Goal: Task Accomplishment & Management: Use online tool/utility

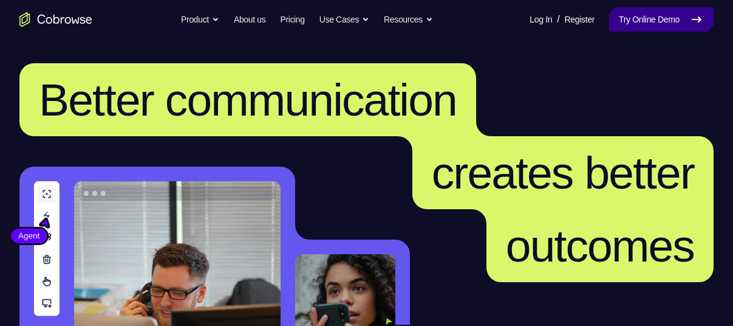
click at [645, 18] on link "Try Online Demo" at bounding box center [661, 19] width 105 height 24
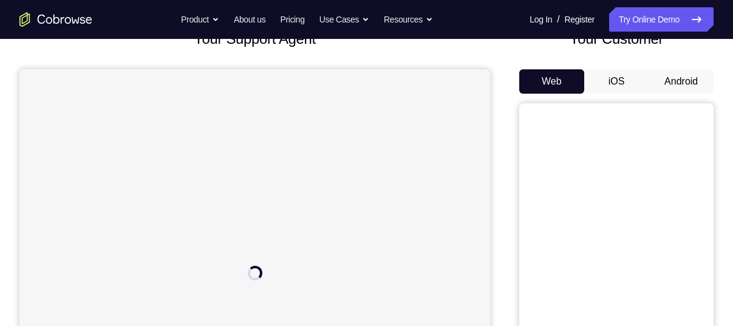
click at [684, 83] on button "Android" at bounding box center [681, 81] width 65 height 24
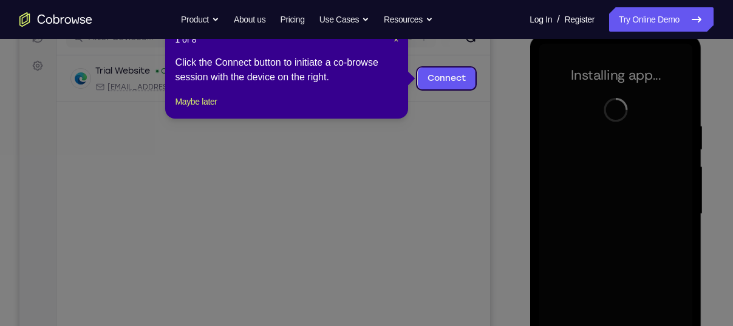
click at [477, 154] on icon at bounding box center [371, 163] width 742 height 326
click at [441, 69] on link "Connect" at bounding box center [447, 78] width 58 height 22
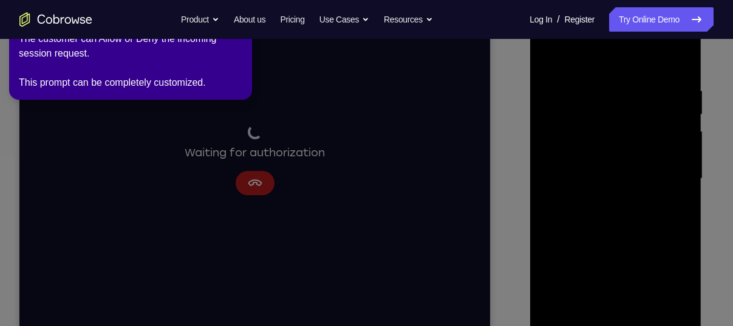
scroll to position [201, 0]
click at [269, 183] on icon at bounding box center [368, 160] width 747 height 331
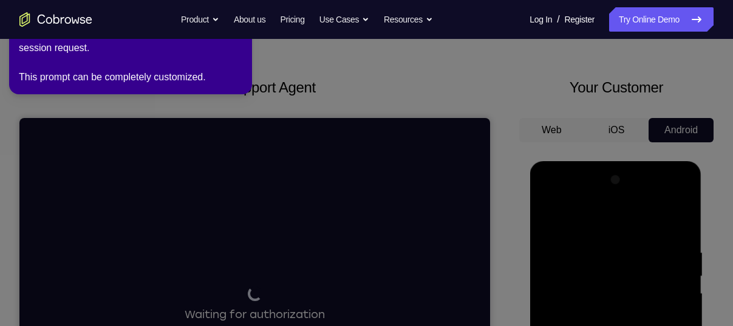
scroll to position [33, 0]
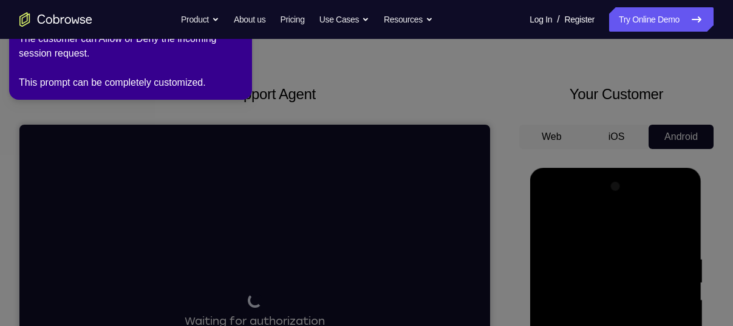
drag, startPoint x: 230, startPoint y: 70, endPoint x: 118, endPoint y: 185, distance: 160.3
click at [118, 185] on icon at bounding box center [368, 160] width 747 height 331
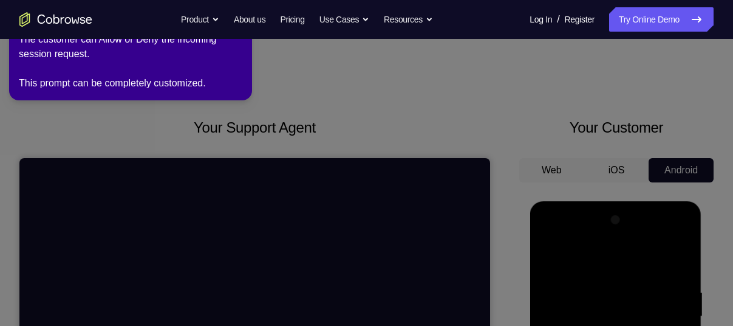
scroll to position [1, 0]
drag, startPoint x: 231, startPoint y: 53, endPoint x: 242, endPoint y: 41, distance: 16.3
click at [242, 41] on div "The customer can Allow or Deny the incoming session request. This prompt can be…" at bounding box center [131, 61] width 224 height 58
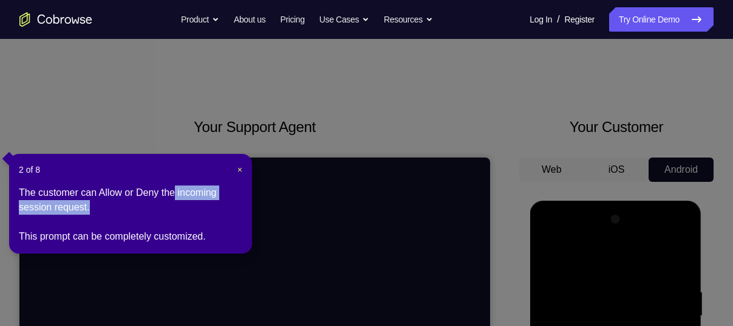
scroll to position [246, 0]
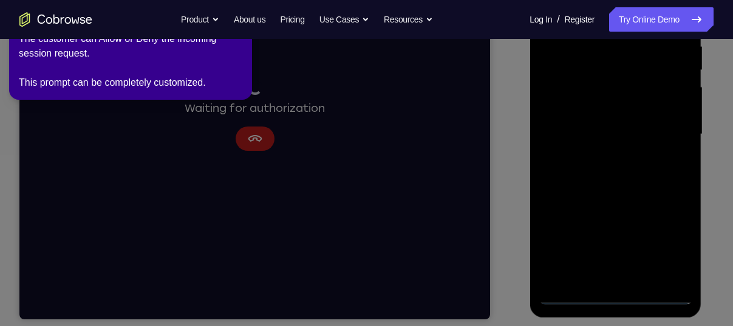
click at [274, 159] on icon at bounding box center [368, 160] width 747 height 331
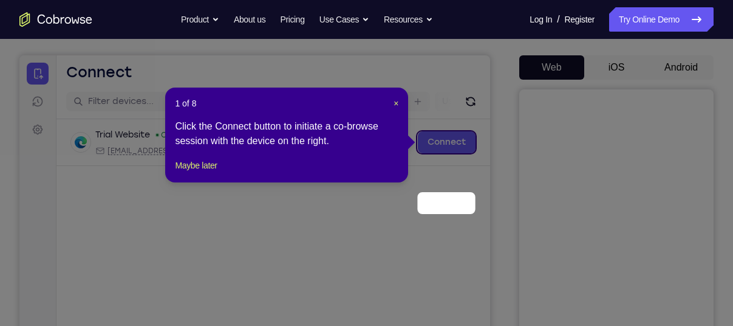
scroll to position [39, 0]
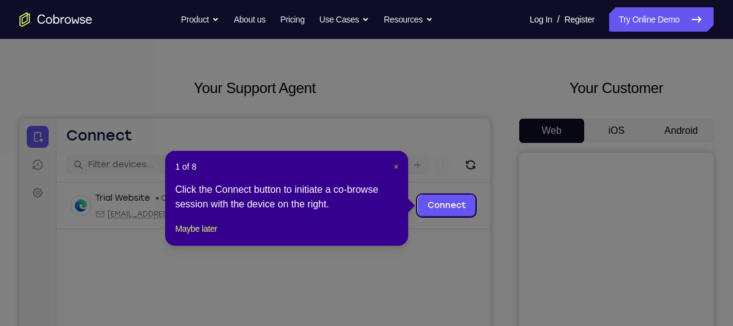
click at [398, 165] on span "×" at bounding box center [396, 167] width 5 height 10
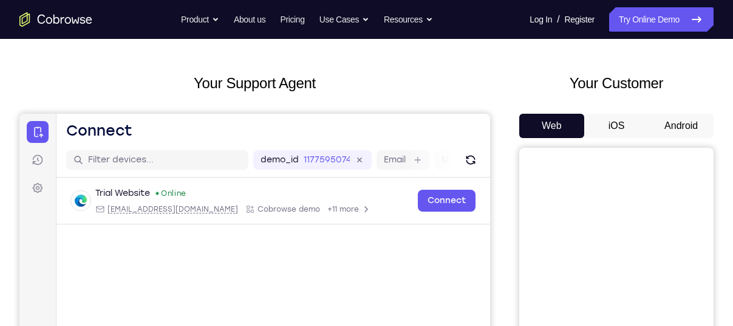
scroll to position [0, 0]
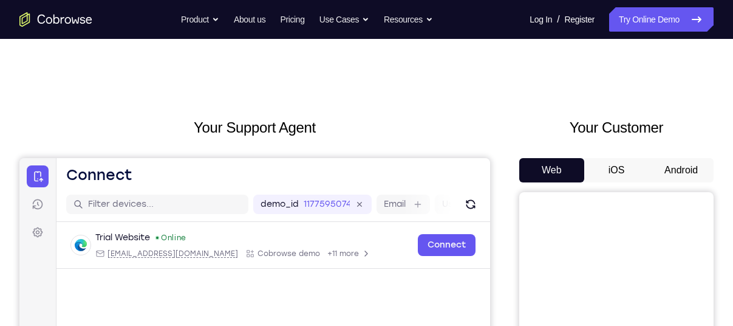
click at [631, 166] on button "iOS" at bounding box center [616, 170] width 65 height 24
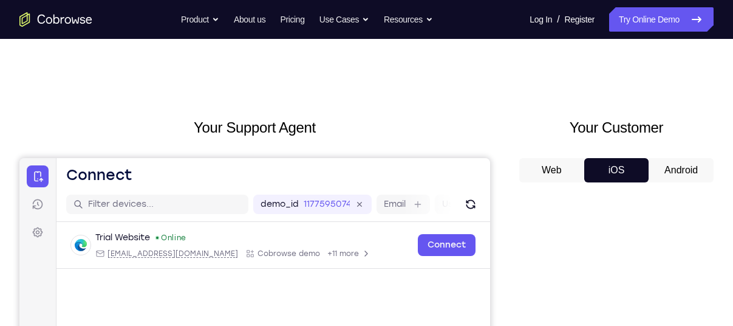
click at [682, 166] on button "Android" at bounding box center [681, 170] width 65 height 24
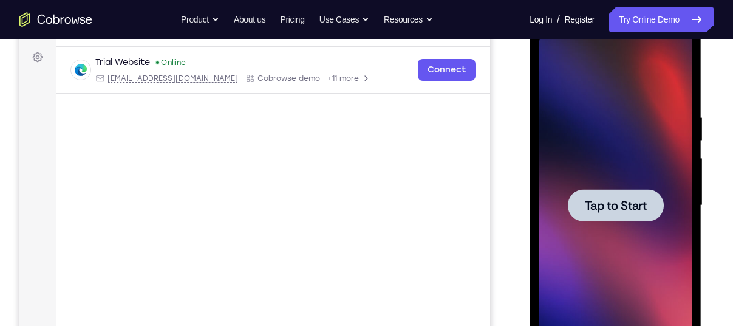
click at [619, 199] on span "Tap to Start" at bounding box center [615, 205] width 62 height 12
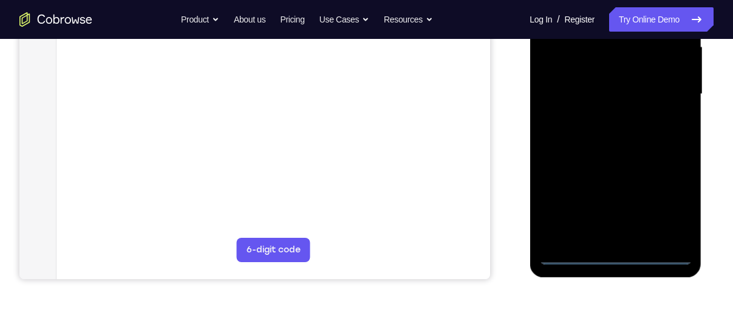
scroll to position [289, 0]
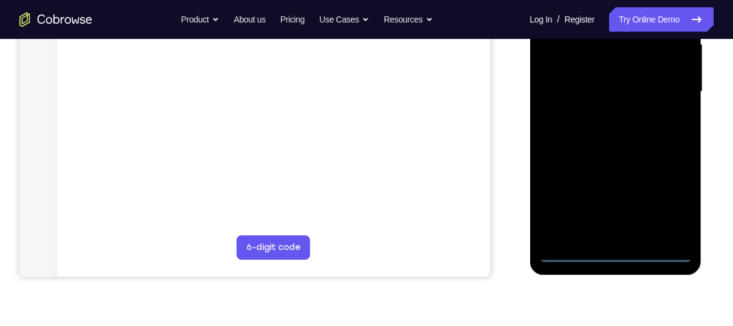
click at [617, 252] on div at bounding box center [615, 92] width 153 height 340
click at [673, 195] on div at bounding box center [615, 92] width 153 height 340
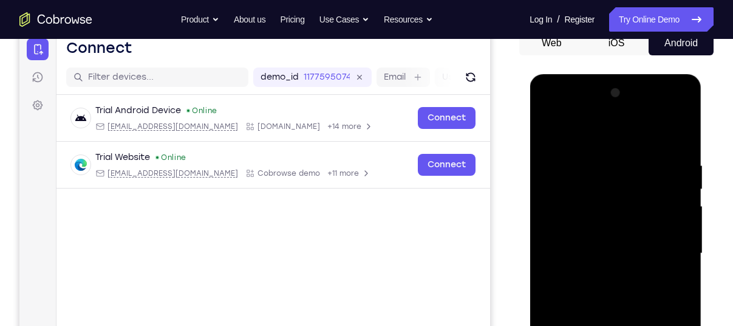
scroll to position [125, 0]
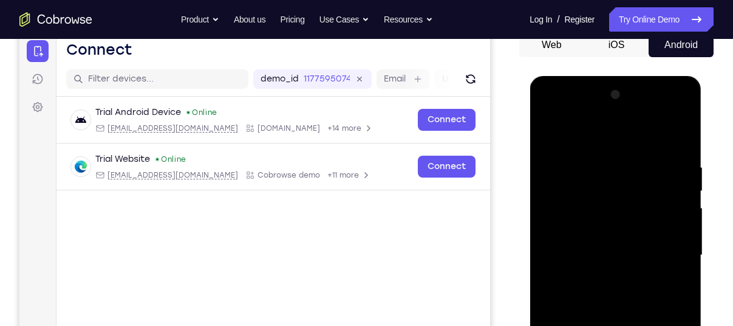
click at [605, 112] on div at bounding box center [615, 255] width 153 height 340
click at [551, 114] on div at bounding box center [615, 255] width 153 height 340
click at [569, 225] on div at bounding box center [615, 255] width 153 height 340
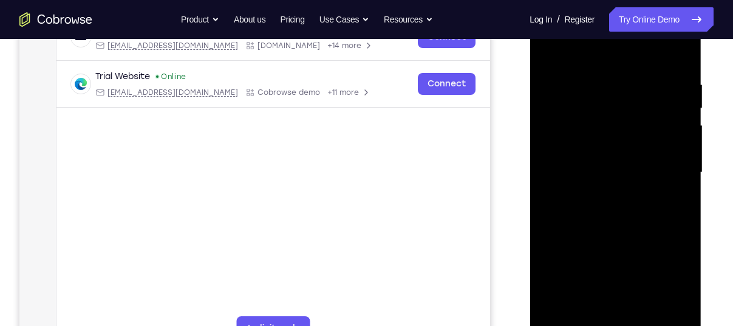
scroll to position [214, 0]
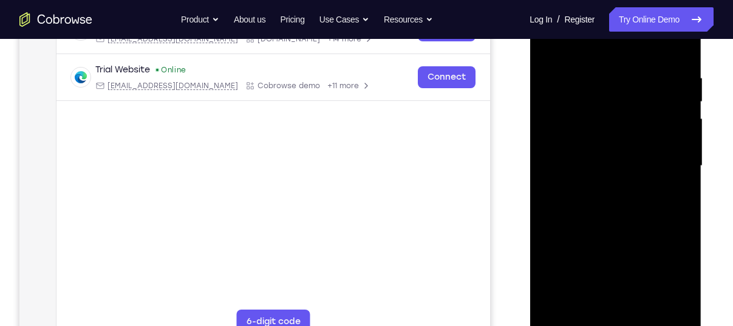
click at [622, 172] on div at bounding box center [615, 166] width 153 height 340
click at [617, 188] on div at bounding box center [615, 166] width 153 height 340
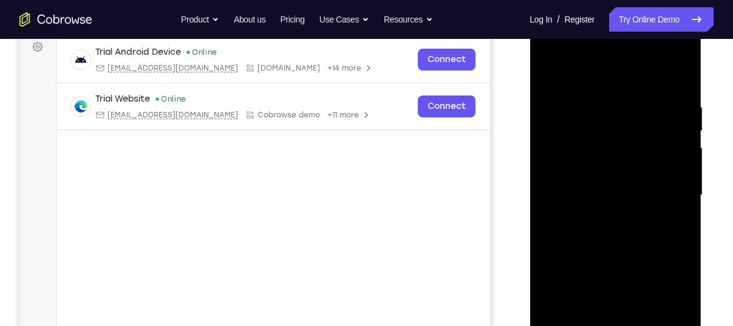
scroll to position [190, 0]
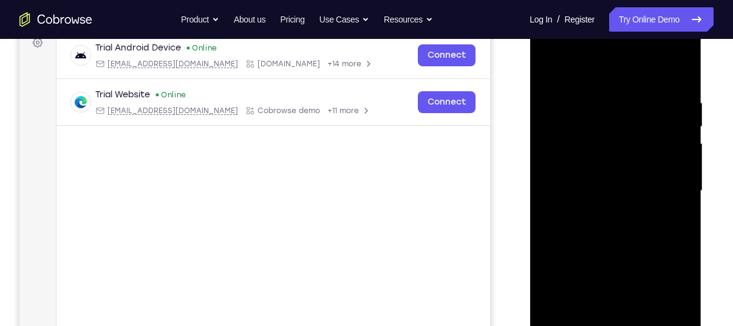
click at [589, 200] on div at bounding box center [615, 191] width 153 height 340
drag, startPoint x: 609, startPoint y: 195, endPoint x: 604, endPoint y: 77, distance: 118.0
click at [604, 77] on div at bounding box center [615, 191] width 153 height 340
click at [605, 215] on div at bounding box center [615, 191] width 153 height 340
drag, startPoint x: 593, startPoint y: 240, endPoint x: 594, endPoint y: 170, distance: 70.5
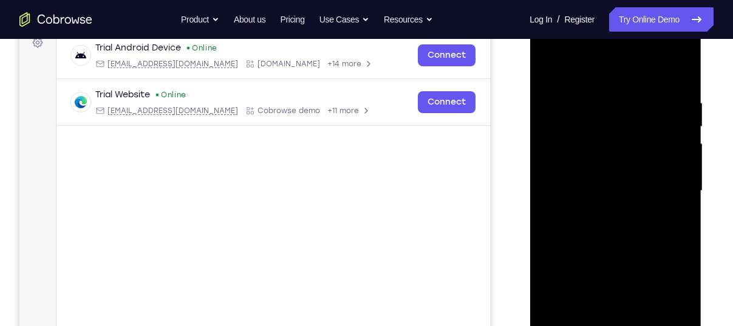
click at [594, 170] on div at bounding box center [615, 191] width 153 height 340
click at [574, 201] on div at bounding box center [615, 191] width 153 height 340
drag, startPoint x: 584, startPoint y: 162, endPoint x: 581, endPoint y: 253, distance: 90.6
click at [581, 253] on div at bounding box center [615, 191] width 153 height 340
click at [580, 85] on div at bounding box center [615, 191] width 153 height 340
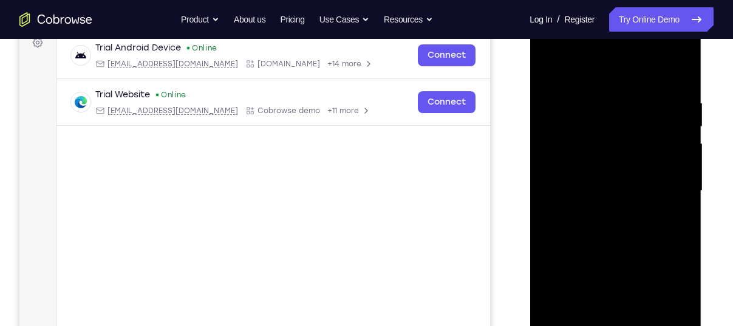
click at [597, 193] on div at bounding box center [615, 191] width 153 height 340
click at [686, 69] on div at bounding box center [615, 191] width 153 height 340
click at [676, 117] on div at bounding box center [615, 191] width 153 height 340
click at [682, 91] on div at bounding box center [615, 191] width 153 height 340
drag, startPoint x: 622, startPoint y: 275, endPoint x: 629, endPoint y: 64, distance: 211.0
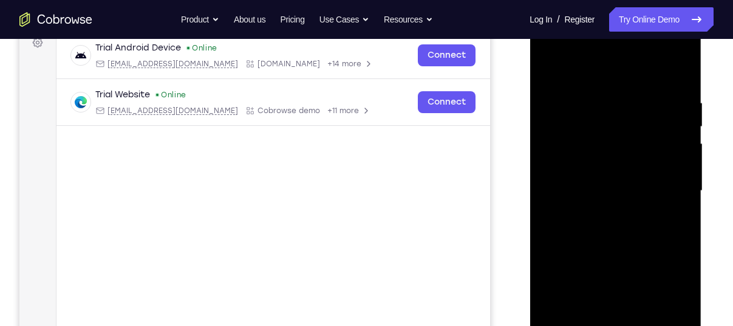
click at [629, 64] on div at bounding box center [615, 191] width 153 height 340
drag, startPoint x: 615, startPoint y: 274, endPoint x: 611, endPoint y: 71, distance: 203.0
click at [611, 71] on div at bounding box center [615, 191] width 153 height 340
drag, startPoint x: 620, startPoint y: 262, endPoint x: 615, endPoint y: 77, distance: 184.8
click at [615, 77] on div at bounding box center [615, 191] width 153 height 340
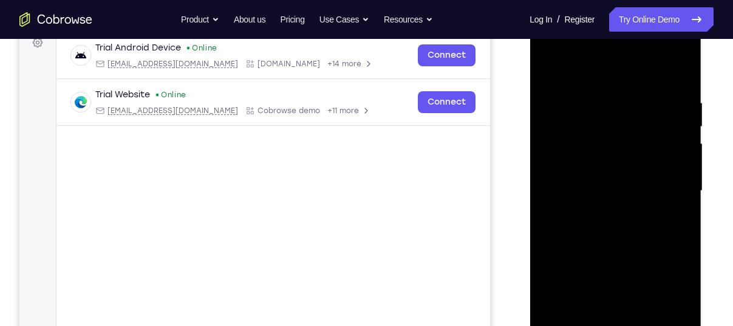
drag, startPoint x: 623, startPoint y: 224, endPoint x: 619, endPoint y: 41, distance: 183.5
click at [619, 41] on div at bounding box center [615, 191] width 153 height 340
drag, startPoint x: 622, startPoint y: 255, endPoint x: 615, endPoint y: 33, distance: 221.9
click at [615, 33] on div at bounding box center [615, 191] width 153 height 340
drag, startPoint x: 617, startPoint y: 269, endPoint x: 617, endPoint y: 66, distance: 203.5
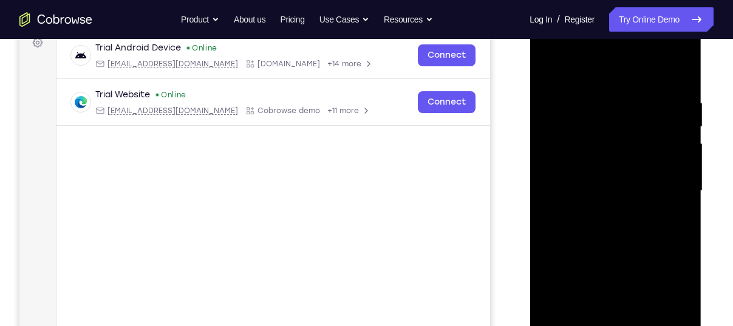
click at [617, 66] on div at bounding box center [615, 191] width 153 height 340
drag, startPoint x: 623, startPoint y: 282, endPoint x: 610, endPoint y: 74, distance: 208.8
click at [610, 74] on div at bounding box center [615, 191] width 153 height 340
drag, startPoint x: 617, startPoint y: 242, endPoint x: 608, endPoint y: 44, distance: 198.9
click at [608, 44] on div at bounding box center [615, 191] width 153 height 340
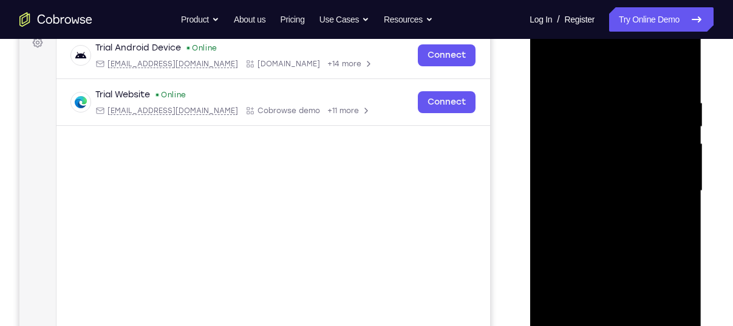
drag, startPoint x: 614, startPoint y: 269, endPoint x: 609, endPoint y: 75, distance: 193.9
click at [609, 75] on div at bounding box center [615, 191] width 153 height 340
drag, startPoint x: 619, startPoint y: 269, endPoint x: 611, endPoint y: 39, distance: 229.8
click at [611, 39] on div at bounding box center [615, 191] width 153 height 340
drag, startPoint x: 626, startPoint y: 267, endPoint x: 614, endPoint y: 53, distance: 213.6
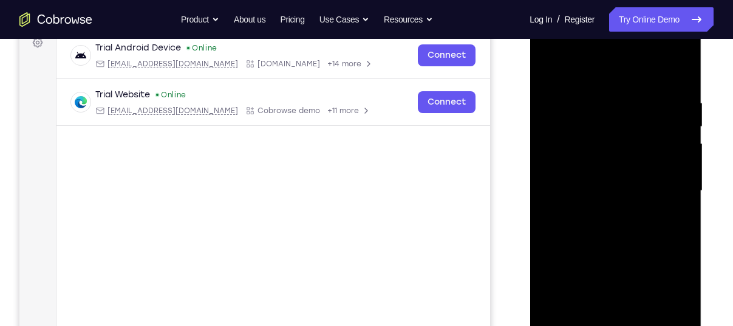
click at [614, 53] on div at bounding box center [615, 191] width 153 height 340
drag, startPoint x: 626, startPoint y: 281, endPoint x: 614, endPoint y: 77, distance: 204.5
click at [614, 77] on div at bounding box center [615, 191] width 153 height 340
drag, startPoint x: 617, startPoint y: 218, endPoint x: 597, endPoint y: -7, distance: 226.2
click at [597, 12] on html "Online web based iOS Simulators and Android Emulators. Run iPhone, iPad, Mobile…" at bounding box center [616, 194] width 173 height 365
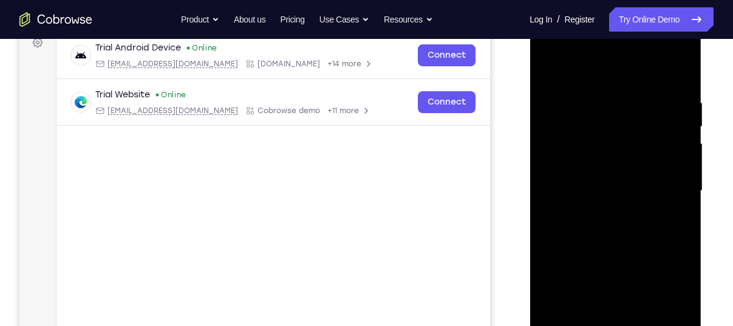
drag, startPoint x: 607, startPoint y: 109, endPoint x: 589, endPoint y: 286, distance: 177.7
click at [589, 286] on div at bounding box center [615, 191] width 153 height 340
drag, startPoint x: 611, startPoint y: 134, endPoint x: 588, endPoint y: 279, distance: 147.5
click at [588, 279] on div at bounding box center [615, 191] width 153 height 340
drag, startPoint x: 609, startPoint y: 149, endPoint x: 608, endPoint y: 170, distance: 20.1
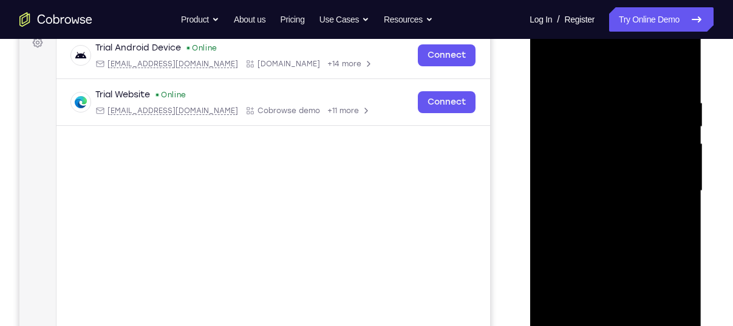
click at [608, 170] on div at bounding box center [615, 191] width 153 height 340
drag, startPoint x: 612, startPoint y: 224, endPoint x: 607, endPoint y: 117, distance: 107.6
click at [607, 117] on div at bounding box center [615, 191] width 153 height 340
click at [584, 242] on div at bounding box center [615, 191] width 153 height 340
drag, startPoint x: 613, startPoint y: 255, endPoint x: 620, endPoint y: 107, distance: 147.8
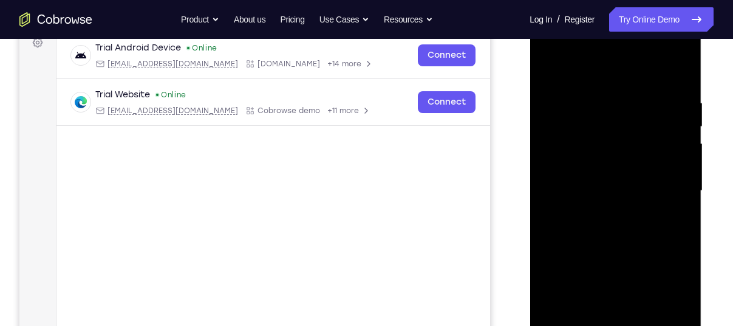
click at [620, 107] on div at bounding box center [615, 191] width 153 height 340
drag, startPoint x: 591, startPoint y: 252, endPoint x: 601, endPoint y: 110, distance: 142.6
click at [601, 110] on div at bounding box center [615, 191] width 153 height 340
drag, startPoint x: 577, startPoint y: 242, endPoint x: 583, endPoint y: 123, distance: 119.2
click at [583, 123] on div at bounding box center [615, 191] width 153 height 340
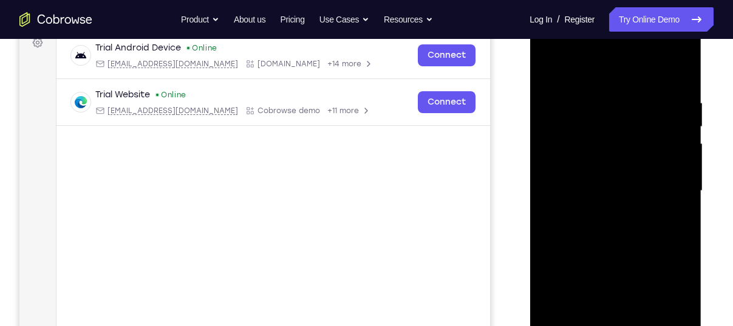
drag, startPoint x: 562, startPoint y: 155, endPoint x: 589, endPoint y: 310, distance: 157.8
click at [589, 310] on div at bounding box center [615, 191] width 153 height 340
drag, startPoint x: 591, startPoint y: 131, endPoint x: 580, endPoint y: 306, distance: 175.4
click at [580, 306] on div at bounding box center [615, 191] width 153 height 340
drag, startPoint x: 597, startPoint y: 140, endPoint x: 586, endPoint y: 286, distance: 146.2
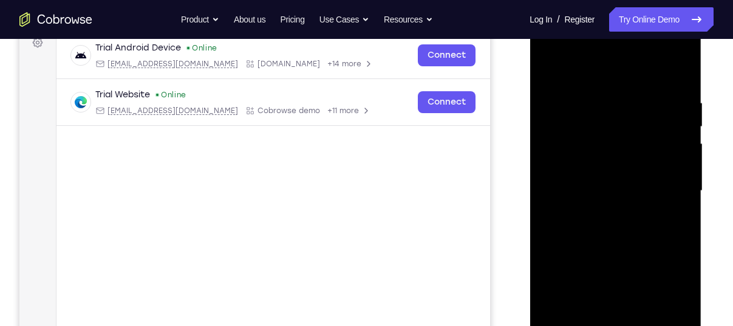
click at [586, 286] on div at bounding box center [615, 191] width 153 height 340
click at [685, 64] on div at bounding box center [615, 191] width 153 height 340
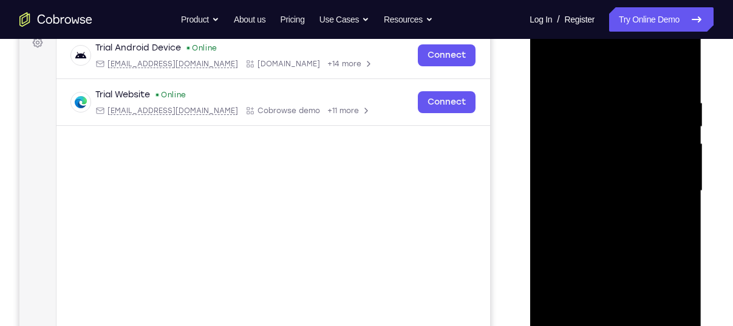
drag, startPoint x: 636, startPoint y: 264, endPoint x: 637, endPoint y: 66, distance: 198.1
click at [637, 66] on div at bounding box center [615, 191] width 153 height 340
drag, startPoint x: 615, startPoint y: 264, endPoint x: 615, endPoint y: 122, distance: 142.2
click at [615, 122] on div at bounding box center [615, 191] width 153 height 340
drag, startPoint x: 618, startPoint y: 292, endPoint x: 633, endPoint y: 154, distance: 138.8
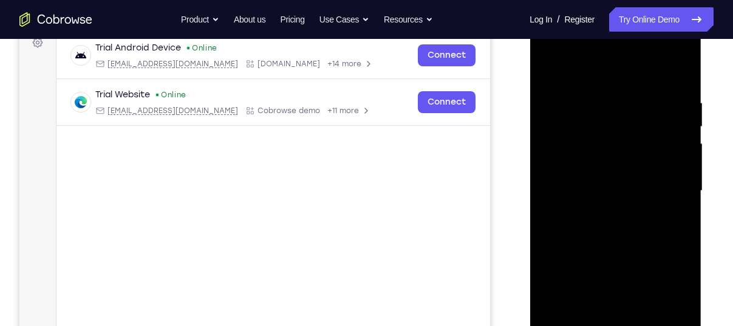
click at [633, 154] on div at bounding box center [615, 191] width 153 height 340
drag, startPoint x: 625, startPoint y: 274, endPoint x: 619, endPoint y: 106, distance: 167.8
click at [619, 106] on div at bounding box center [615, 191] width 153 height 340
drag, startPoint x: 621, startPoint y: 266, endPoint x: 621, endPoint y: 85, distance: 180.4
click at [621, 85] on div at bounding box center [615, 191] width 153 height 340
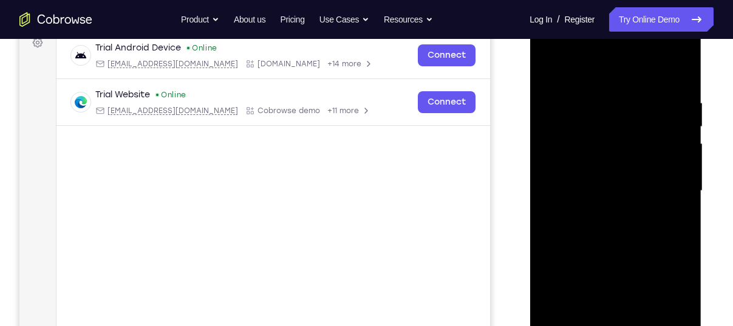
drag, startPoint x: 617, startPoint y: 293, endPoint x: 620, endPoint y: 76, distance: 216.9
click at [620, 76] on div at bounding box center [615, 191] width 153 height 340
drag, startPoint x: 620, startPoint y: 234, endPoint x: 617, endPoint y: 24, distance: 210.2
click at [617, 24] on div at bounding box center [615, 191] width 153 height 340
drag, startPoint x: 625, startPoint y: 209, endPoint x: 622, endPoint y: -2, distance: 210.8
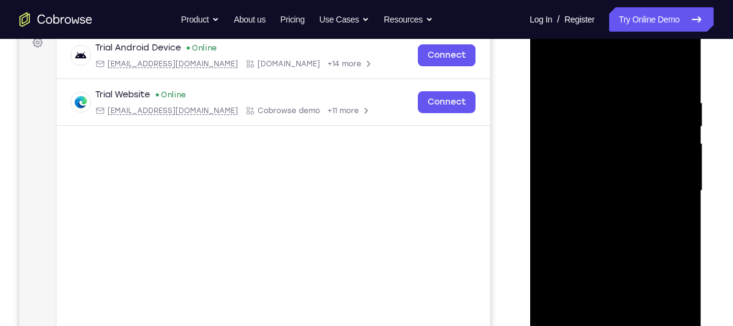
click at [622, 12] on html "Online web based iOS Simulators and Android Emulators. Run iPhone, iPad, Mobile…" at bounding box center [616, 194] width 173 height 365
drag, startPoint x: 619, startPoint y: 207, endPoint x: 631, endPoint y: 127, distance: 80.5
click at [631, 127] on div at bounding box center [615, 191] width 153 height 340
click at [636, 84] on div at bounding box center [615, 191] width 153 height 340
drag, startPoint x: 620, startPoint y: 268, endPoint x: 629, endPoint y: 96, distance: 172.2
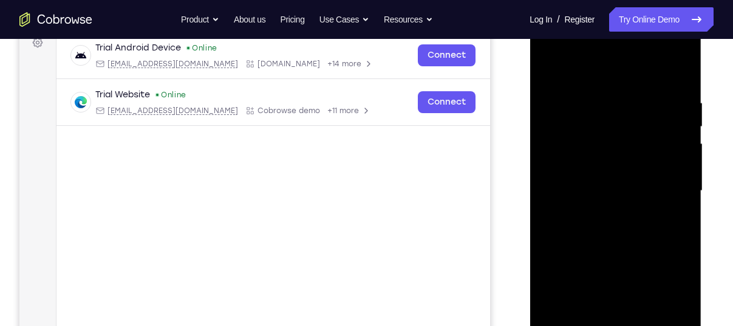
click at [629, 96] on div at bounding box center [615, 191] width 153 height 340
drag, startPoint x: 621, startPoint y: 262, endPoint x: 623, endPoint y: 125, distance: 137.3
click at [623, 125] on div at bounding box center [615, 191] width 153 height 340
drag, startPoint x: 622, startPoint y: 228, endPoint x: 630, endPoint y: 61, distance: 166.7
click at [630, 61] on div at bounding box center [615, 191] width 153 height 340
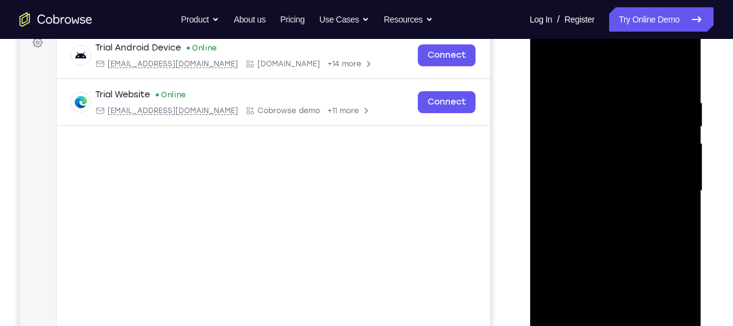
drag, startPoint x: 625, startPoint y: 225, endPoint x: 625, endPoint y: 110, distance: 115.4
click at [625, 110] on div at bounding box center [615, 191] width 153 height 340
drag, startPoint x: 629, startPoint y: 256, endPoint x: 625, endPoint y: 74, distance: 182.3
click at [625, 74] on div at bounding box center [615, 191] width 153 height 340
drag, startPoint x: 630, startPoint y: 244, endPoint x: 628, endPoint y: 81, distance: 162.8
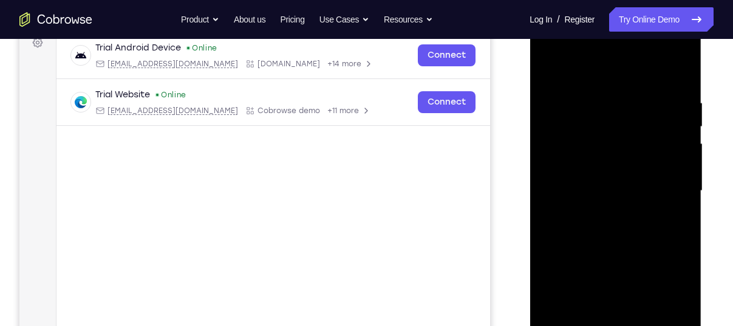
click at [628, 81] on div at bounding box center [615, 191] width 153 height 340
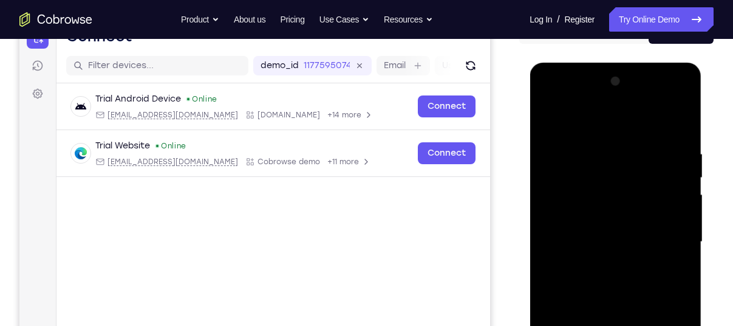
scroll to position [105, 0]
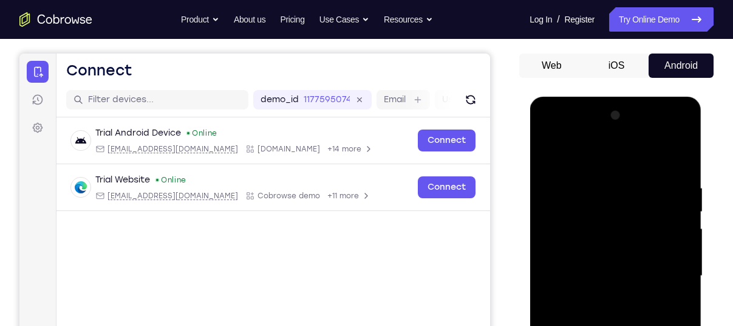
drag, startPoint x: 630, startPoint y: 240, endPoint x: 622, endPoint y: 76, distance: 164.3
click at [622, 97] on html "Online web based iOS Simulators and Android Emulators. Run iPhone, iPad, Mobile…" at bounding box center [616, 279] width 173 height 365
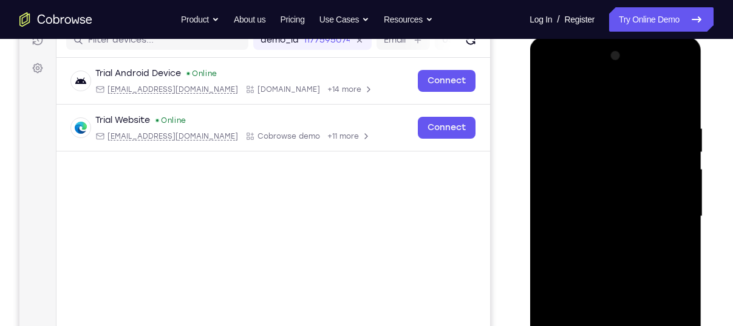
scroll to position [165, 0]
drag, startPoint x: 640, startPoint y: 261, endPoint x: 633, endPoint y: 81, distance: 180.6
click at [633, 81] on div at bounding box center [615, 216] width 153 height 340
drag, startPoint x: 634, startPoint y: 264, endPoint x: 639, endPoint y: 179, distance: 85.2
click at [639, 179] on div at bounding box center [615, 216] width 153 height 340
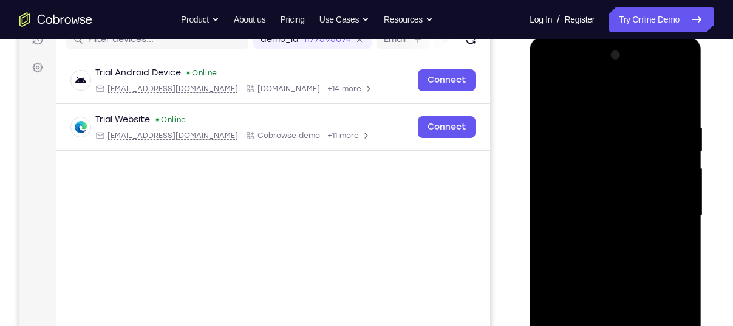
drag, startPoint x: 626, startPoint y: 264, endPoint x: 635, endPoint y: 118, distance: 146.7
click at [635, 118] on div at bounding box center [615, 216] width 153 height 340
drag, startPoint x: 625, startPoint y: 286, endPoint x: 630, endPoint y: 143, distance: 142.9
click at [630, 143] on div at bounding box center [615, 216] width 153 height 340
drag, startPoint x: 628, startPoint y: 283, endPoint x: 626, endPoint y: 105, distance: 178.0
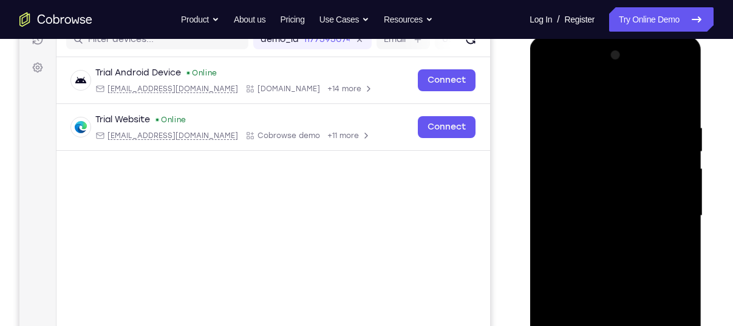
click at [626, 105] on div at bounding box center [615, 216] width 153 height 340
drag, startPoint x: 625, startPoint y: 261, endPoint x: 624, endPoint y: 84, distance: 177.4
click at [624, 84] on div at bounding box center [615, 216] width 153 height 340
drag, startPoint x: 633, startPoint y: 248, endPoint x: 632, endPoint y: 67, distance: 181.1
click at [632, 67] on div at bounding box center [615, 216] width 153 height 340
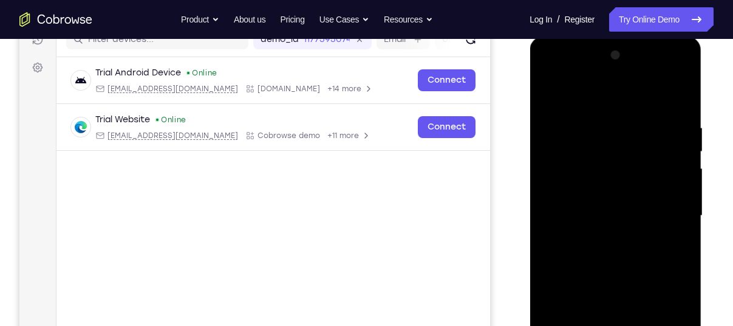
drag, startPoint x: 634, startPoint y: 256, endPoint x: 641, endPoint y: 84, distance: 172.1
click at [641, 84] on div at bounding box center [615, 216] width 153 height 340
drag, startPoint x: 637, startPoint y: 272, endPoint x: 643, endPoint y: 134, distance: 138.7
click at [643, 134] on div at bounding box center [615, 216] width 153 height 340
drag, startPoint x: 628, startPoint y: 225, endPoint x: 632, endPoint y: 83, distance: 141.6
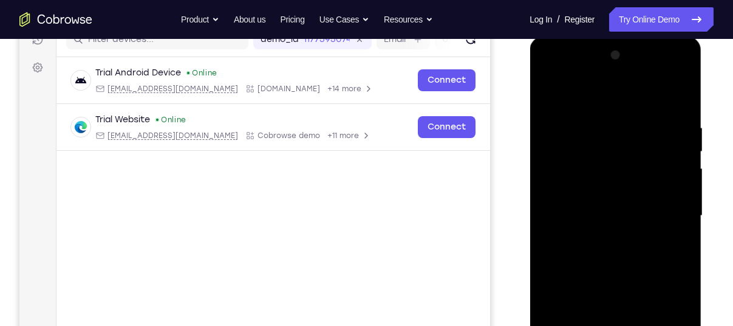
click at [632, 83] on div at bounding box center [615, 216] width 153 height 340
drag, startPoint x: 629, startPoint y: 238, endPoint x: 634, endPoint y: 115, distance: 122.8
click at [634, 115] on div at bounding box center [615, 216] width 153 height 340
drag, startPoint x: 617, startPoint y: 266, endPoint x: 628, endPoint y: 98, distance: 167.4
click at [628, 98] on div at bounding box center [615, 216] width 153 height 340
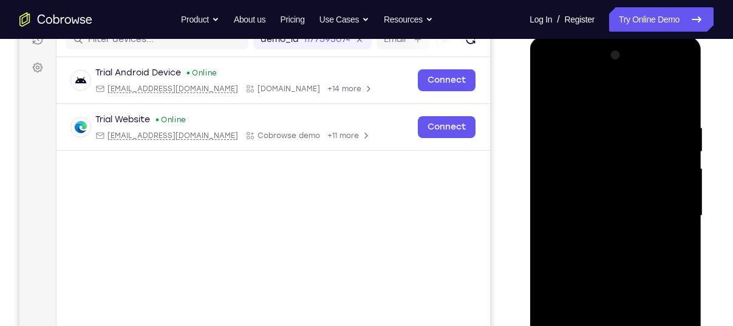
drag, startPoint x: 638, startPoint y: 259, endPoint x: 632, endPoint y: 78, distance: 181.8
click at [632, 78] on div at bounding box center [615, 216] width 153 height 340
drag, startPoint x: 643, startPoint y: 248, endPoint x: 643, endPoint y: 125, distance: 122.7
click at [643, 125] on div at bounding box center [615, 216] width 153 height 340
drag, startPoint x: 642, startPoint y: 270, endPoint x: 645, endPoint y: 115, distance: 155.6
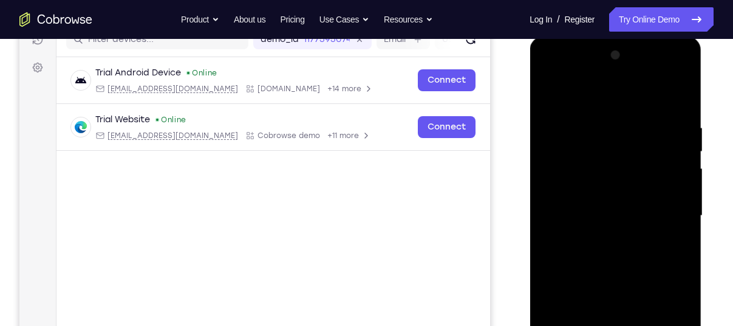
click at [645, 115] on div at bounding box center [615, 216] width 153 height 340
click at [572, 132] on div at bounding box center [615, 216] width 153 height 340
drag, startPoint x: 624, startPoint y: 222, endPoint x: 624, endPoint y: 166, distance: 55.9
click at [624, 166] on div at bounding box center [615, 216] width 153 height 340
